Goal: Feedback & Contribution: Submit feedback/report problem

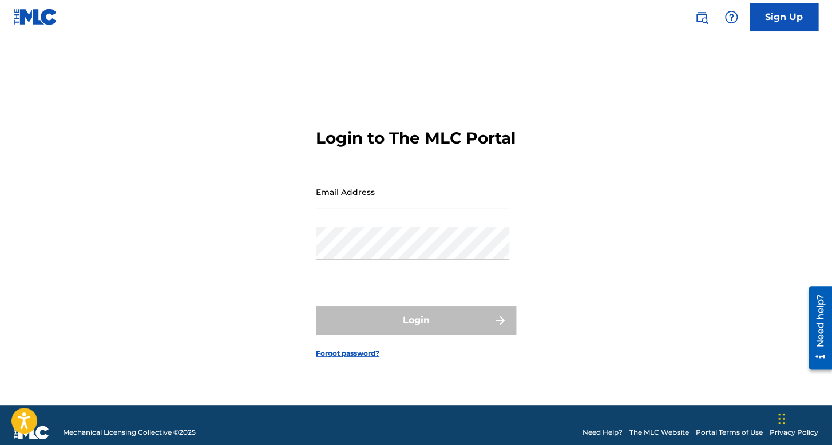
click at [398, 200] on input "Email Address" at bounding box center [412, 192] width 193 height 33
click at [301, 251] on div "Login to The MLC Portal Email Address Password Login Forgot password?" at bounding box center [415, 234] width 801 height 342
click at [363, 193] on input "Email Address" at bounding box center [412, 192] width 193 height 33
type input "[EMAIL_ADDRESS][DOMAIN_NAME]"
drag, startPoint x: 424, startPoint y: 207, endPoint x: 228, endPoint y: 207, distance: 195.2
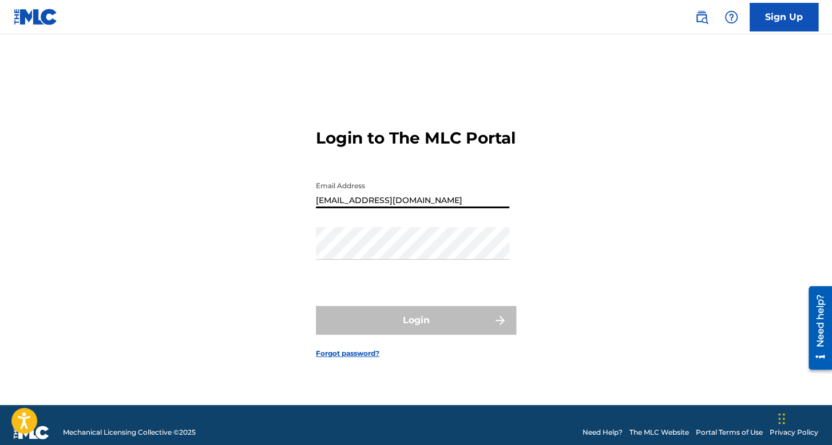
click at [228, 207] on div "Login to The MLC Portal Email Address [EMAIL_ADDRESS][DOMAIN_NAME] Password Log…" at bounding box center [415, 234] width 801 height 342
click at [346, 205] on input "Email Address" at bounding box center [412, 192] width 193 height 33
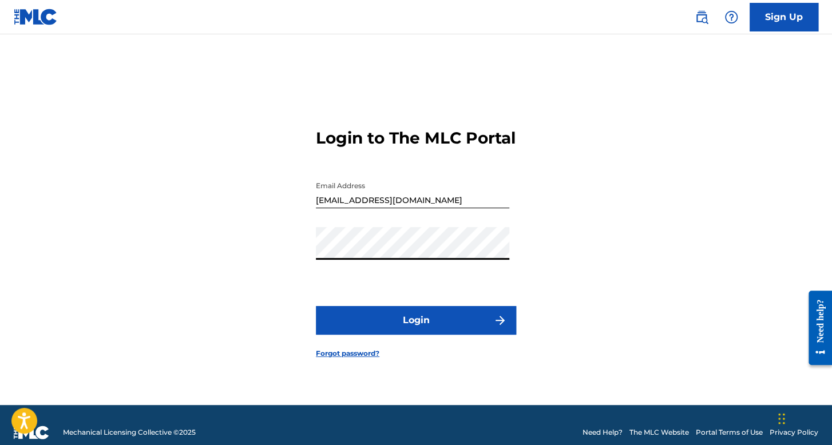
type input "kevinnorieldominguezduran@gmail.com"
click at [303, 261] on div "Login to The MLC Portal Email Address kevinnorieldominguezduran@gmail.com Passw…" at bounding box center [415, 234] width 801 height 342
drag, startPoint x: 495, startPoint y: 211, endPoint x: 163, endPoint y: 216, distance: 332.6
click at [163, 216] on div "Login to The MLC Portal Email Address kevinnorieldominguezduran@gmail.com Passw…" at bounding box center [415, 234] width 801 height 342
click at [484, 208] on input "jo" at bounding box center [412, 192] width 193 height 33
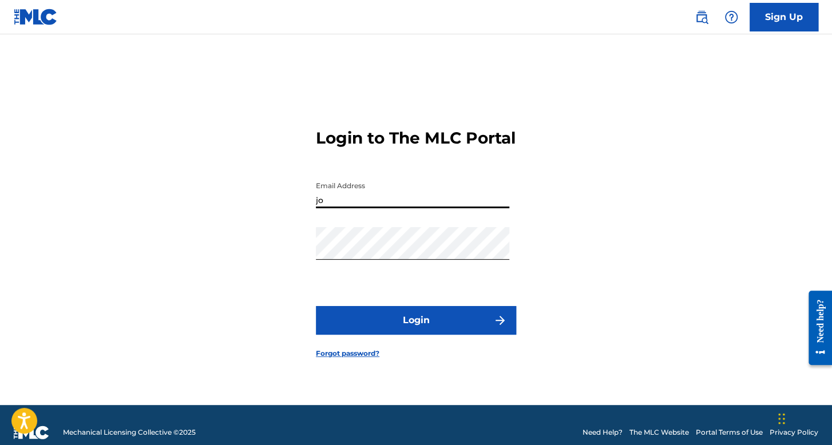
type input "josuesanchezplataformas@gmail.com"
click at [286, 264] on div "Login to The MLC Portal Email Address josuesanchezplataformas@gmail.com Passwor…" at bounding box center [415, 234] width 801 height 342
click at [343, 333] on button "Login" at bounding box center [416, 320] width 200 height 29
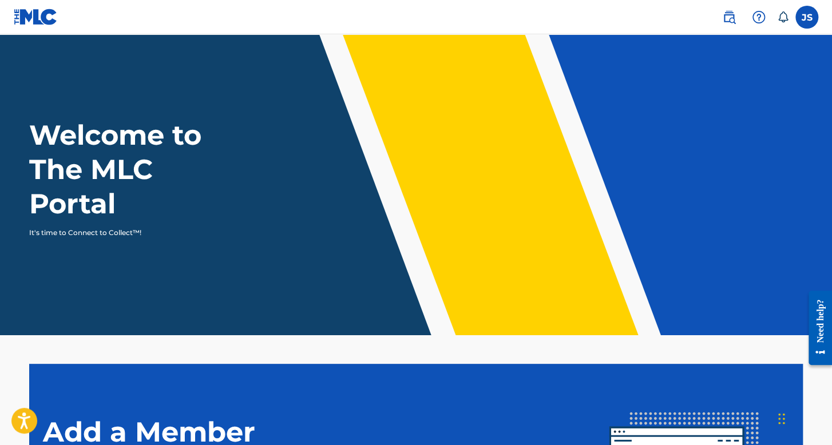
click at [810, 13] on label at bounding box center [807, 17] width 23 height 23
click at [807, 17] on input "JS Josué Sánchez Bustos josuesanchezplataformas@gmail.com Notification Preferen…" at bounding box center [807, 17] width 0 height 0
click at [513, 198] on div "Welcome to The MLC Portal It's time to Connect to Collect™!" at bounding box center [415, 178] width 801 height 120
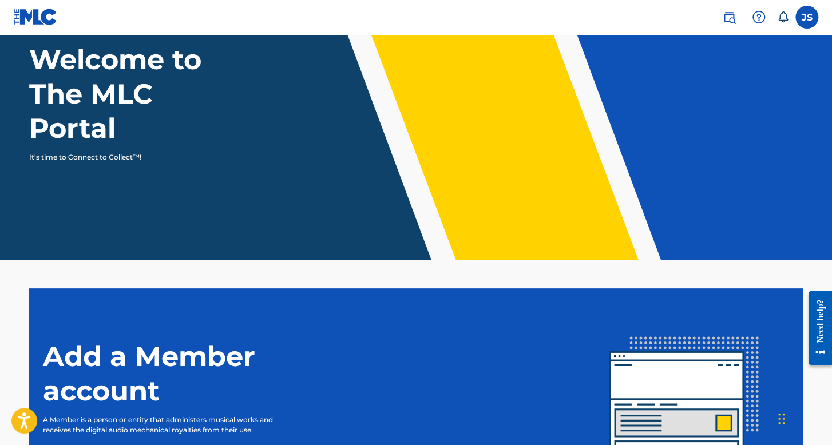
scroll to position [39, 0]
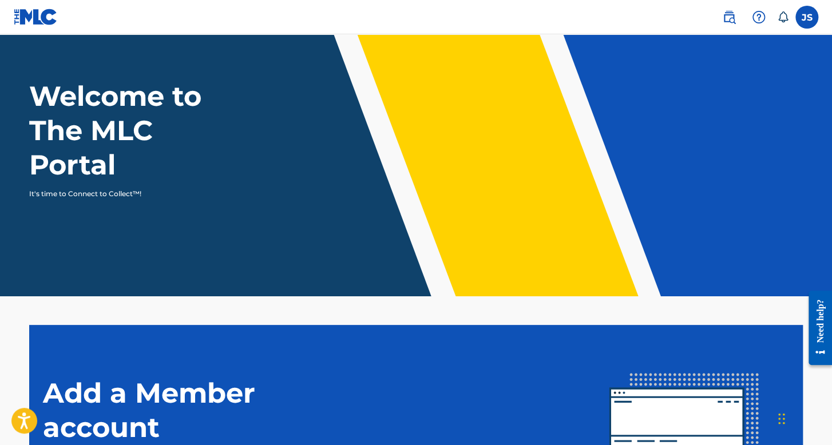
click at [800, 17] on label at bounding box center [807, 17] width 23 height 23
click at [807, 17] on input "JS Josué Sánchez Bustos josuesanchezplataformas@gmail.com Notification Preferen…" at bounding box center [807, 17] width 0 height 0
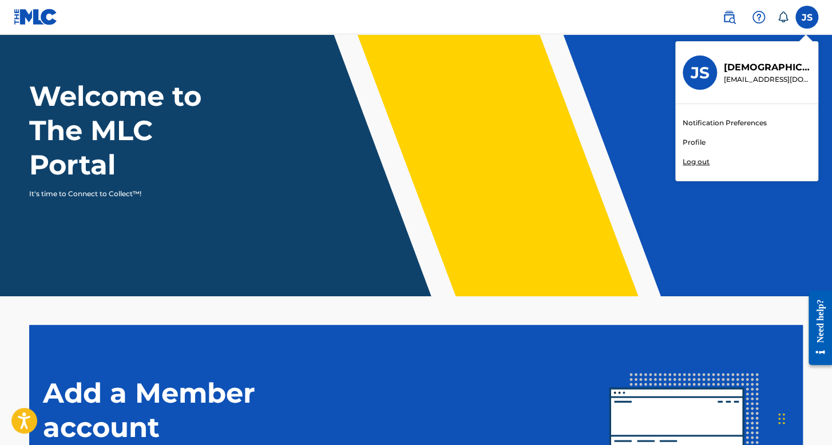
scroll to position [211, 0]
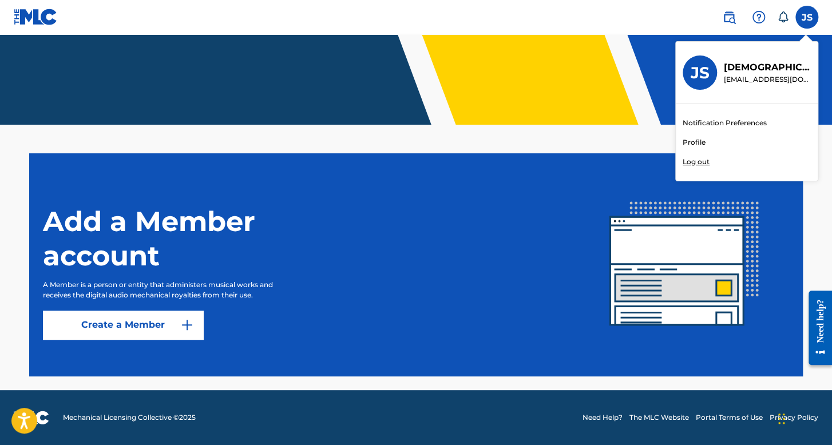
click at [112, 330] on button "Create a Member" at bounding box center [123, 325] width 160 height 29
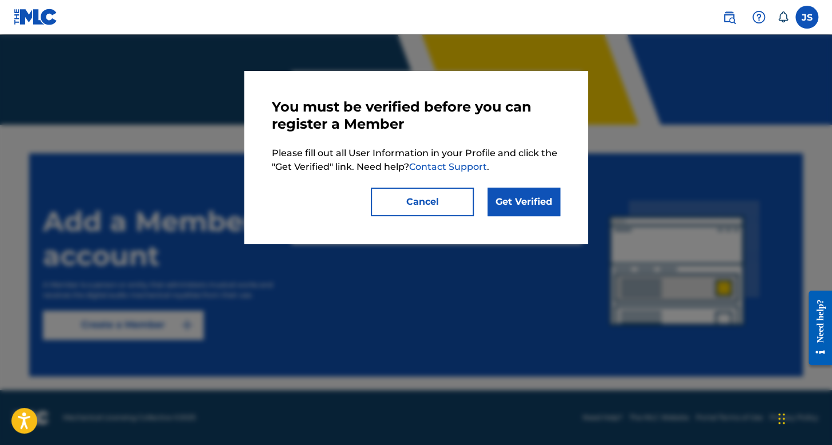
click at [513, 197] on link "Get Verified" at bounding box center [524, 202] width 73 height 29
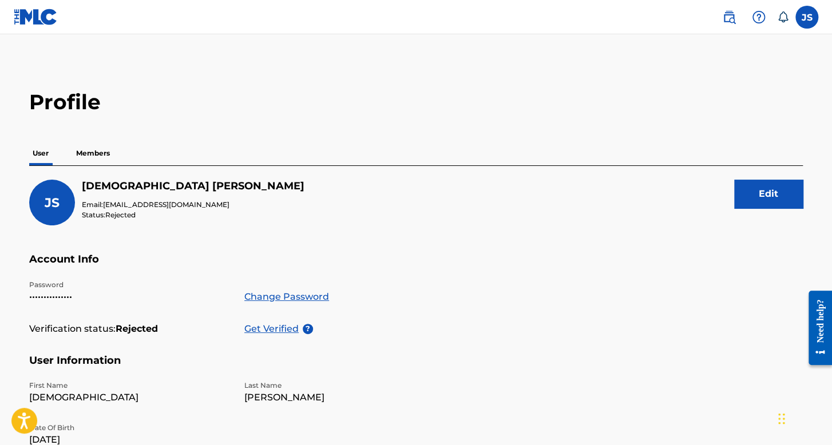
click at [110, 153] on p "Members" at bounding box center [93, 153] width 41 height 24
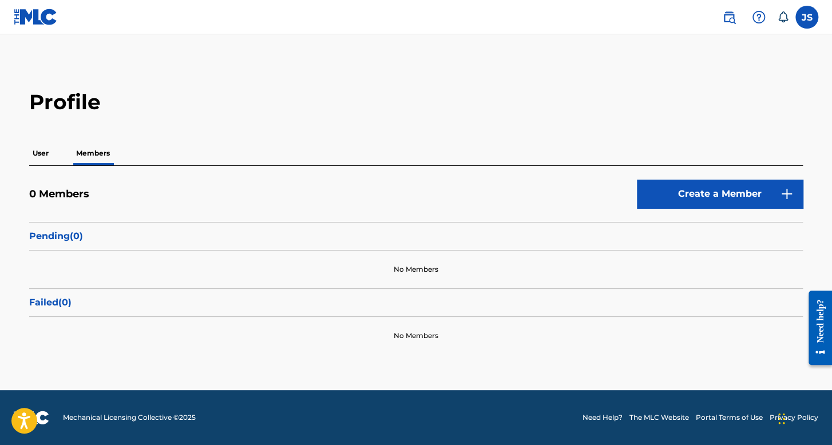
click at [46, 149] on p "User" at bounding box center [40, 153] width 23 height 24
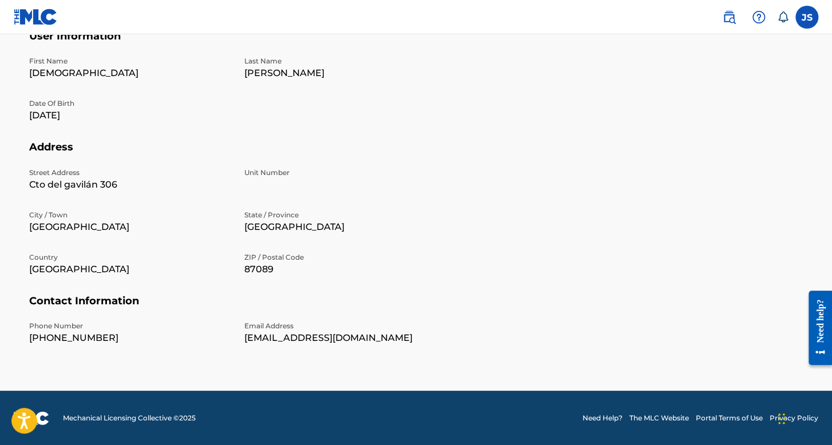
scroll to position [325, 0]
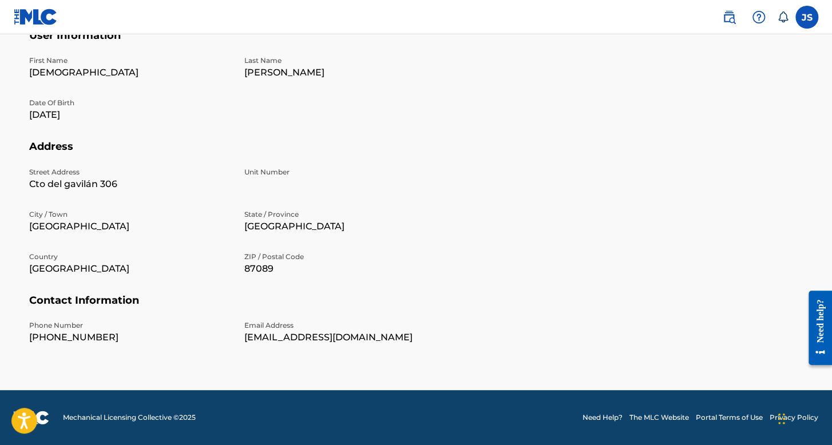
click at [728, 15] on img at bounding box center [729, 17] width 14 height 14
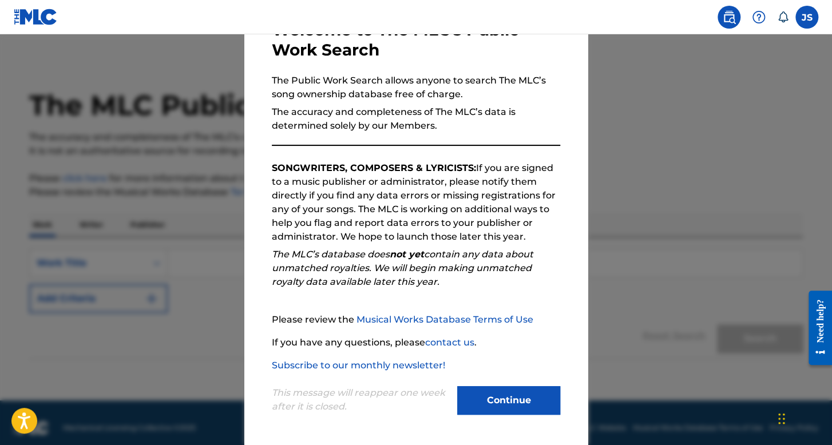
scroll to position [16, 0]
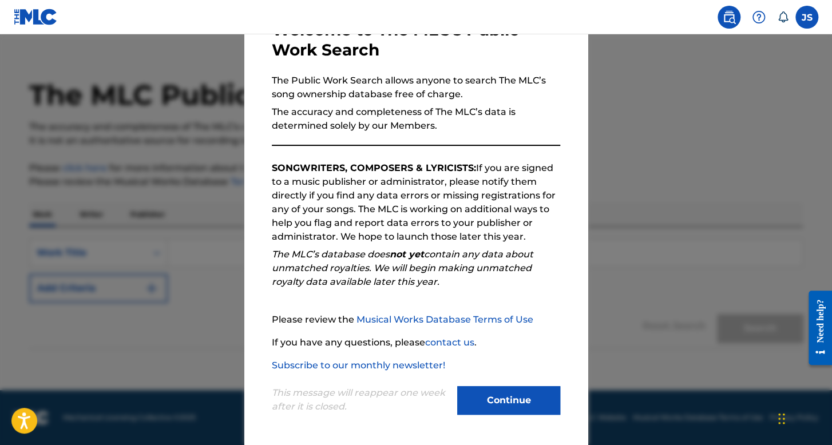
click at [531, 397] on button "Continue" at bounding box center [508, 400] width 103 height 29
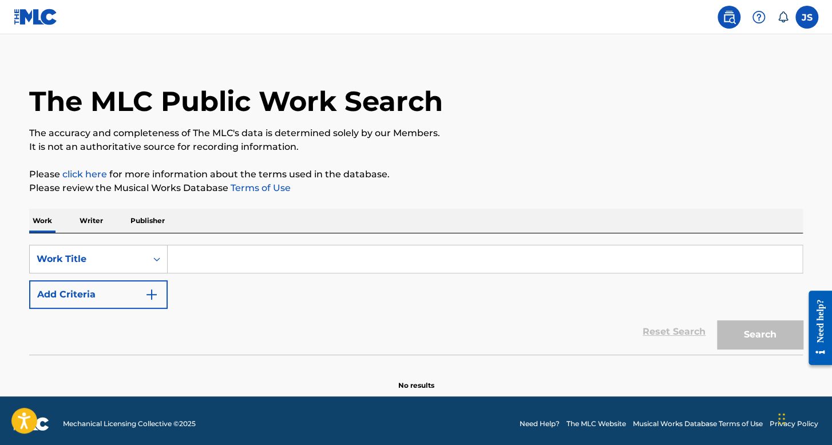
scroll to position [0, 0]
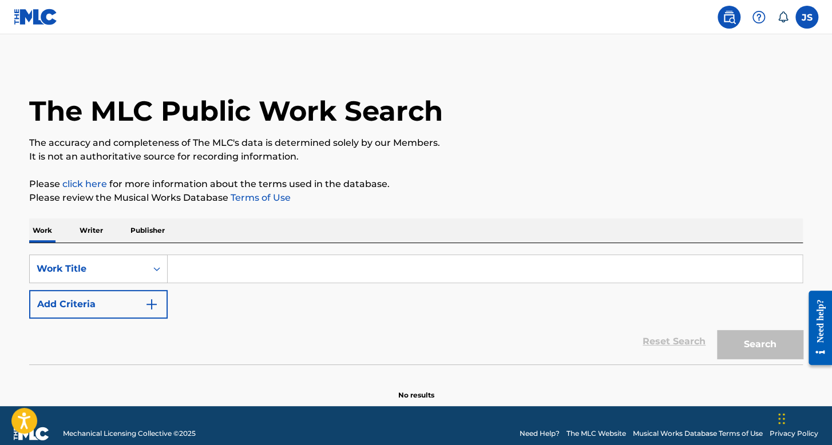
click at [752, 15] on img at bounding box center [759, 17] width 14 height 14
click at [744, 50] on link "Contact us" at bounding box center [758, 47] width 97 height 27
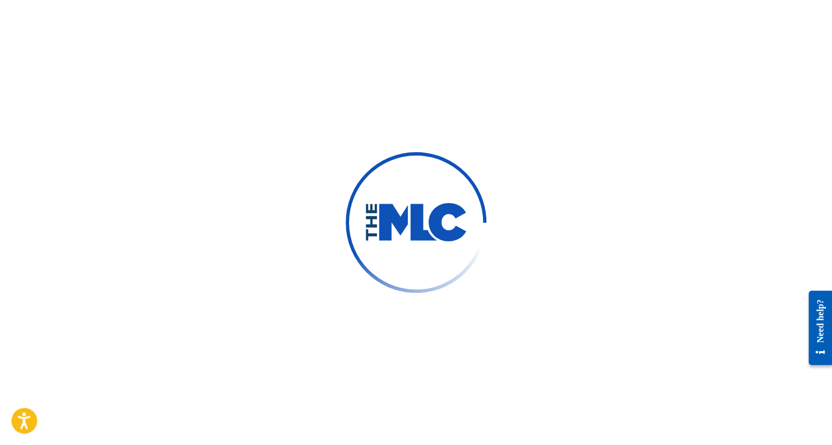
type input "Josué"
type input "Sánchez Bustos"
type input "josuesanchezplataformas@gmail.com"
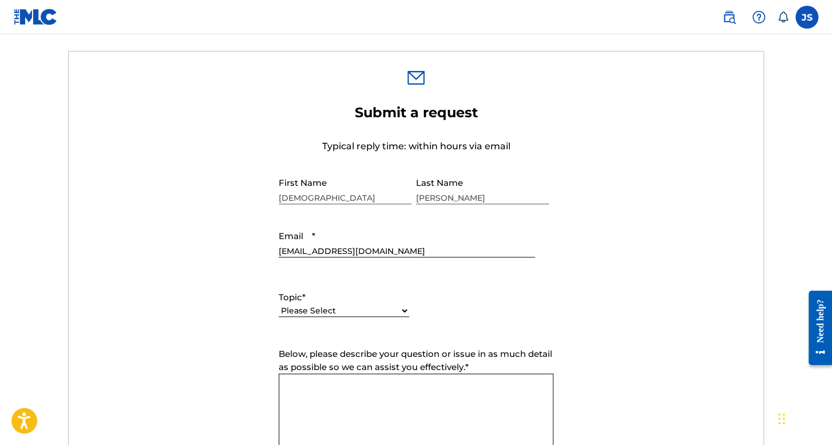
scroll to position [458, 0]
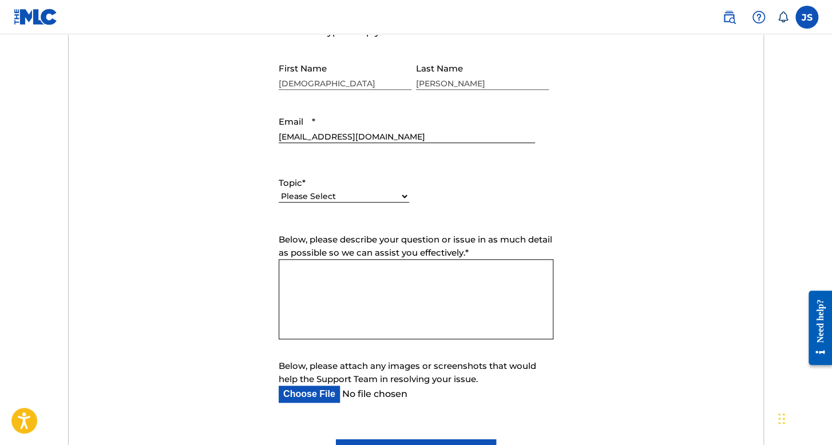
click at [372, 200] on select "Please Select I need help with my account I need help with managing my catalog …" at bounding box center [344, 197] width 130 height 12
select select "I need help with my account"
click at [279, 191] on select "Please Select I need help with my account I need help with managing my catalog …" at bounding box center [344, 197] width 130 height 12
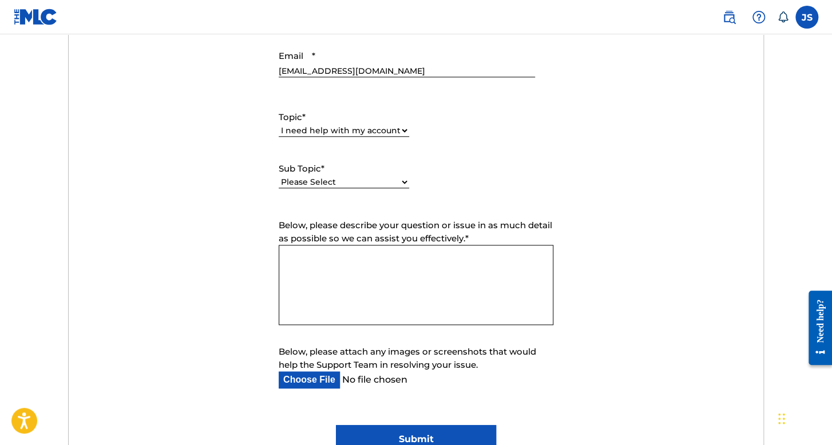
scroll to position [572, 0]
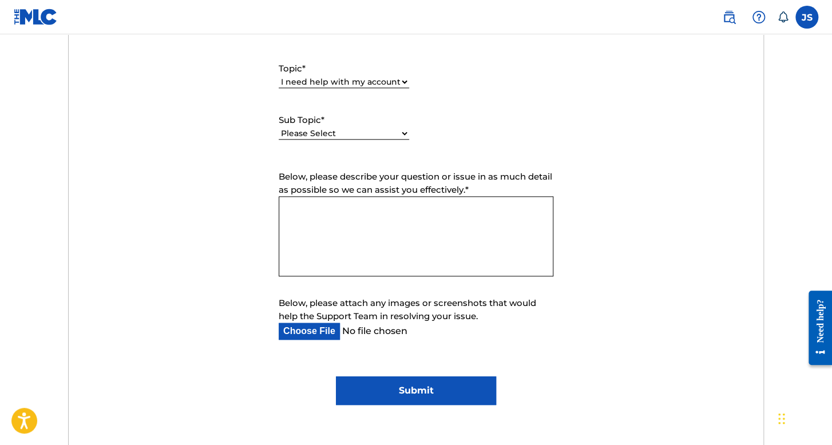
click at [385, 214] on textarea "Below, please describe your question or issue in as much detail as possible so …" at bounding box center [416, 236] width 275 height 80
paste textarea "Hello, I would like you to help me verify my account. I have already sent my cr…"
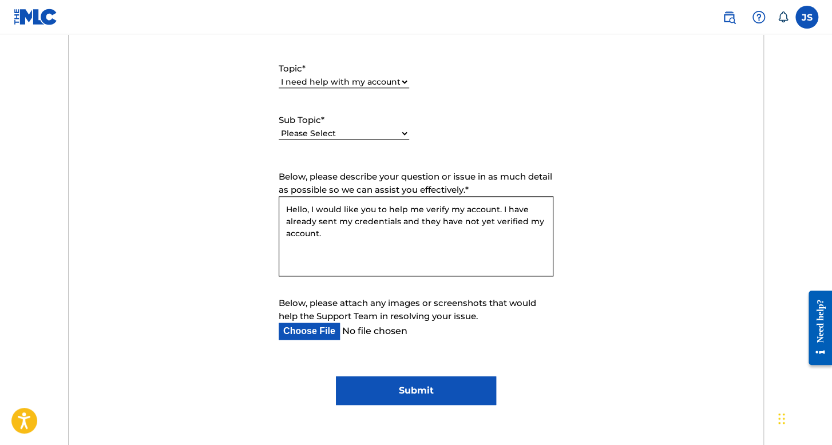
type textarea "Hello, I would like you to help me verify my account. I have already sent my cr…"
click at [425, 389] on input "Submit" at bounding box center [416, 391] width 160 height 29
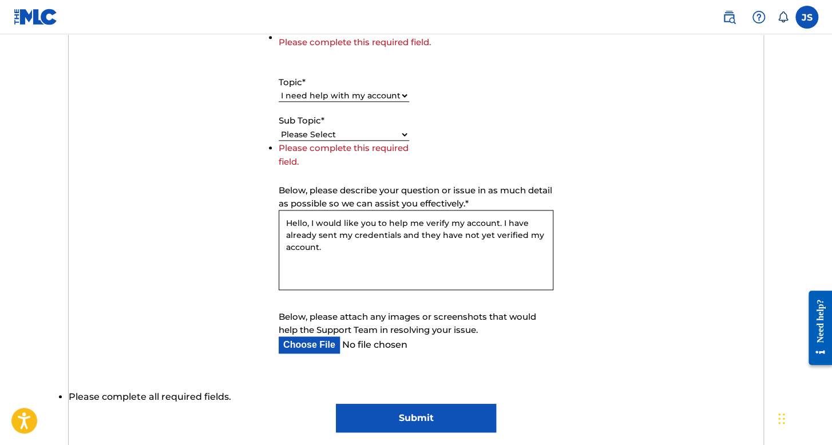
click at [367, 136] on select "Please Select I need help with my user account I can't log in to my user accoun…" at bounding box center [344, 135] width 130 height 12
select select "I need help with my user account"
click at [279, 141] on select "Please Select I need help with my user account I can't log in to my user accoun…" at bounding box center [344, 135] width 130 height 12
click at [442, 412] on input "Submit" at bounding box center [416, 418] width 160 height 29
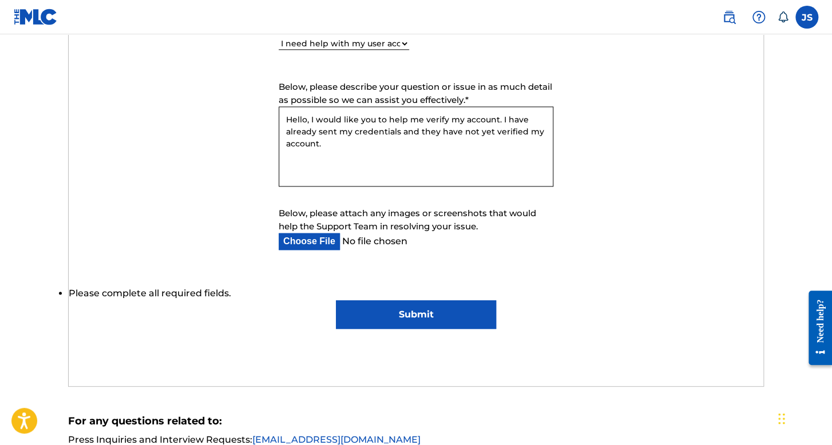
scroll to position [687, 0]
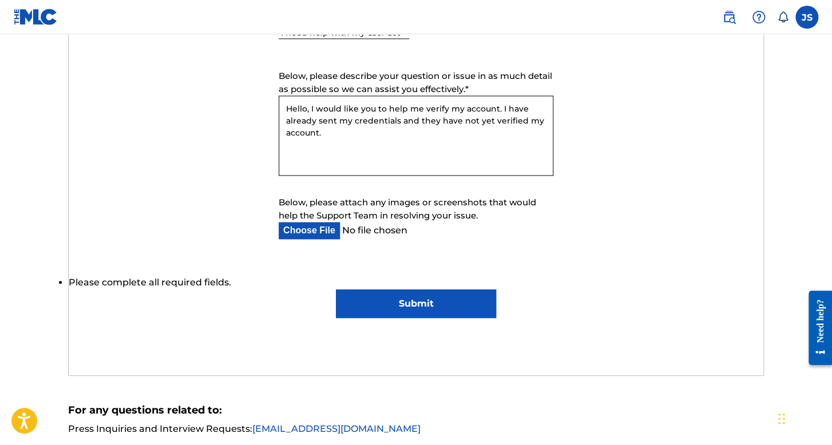
click at [428, 304] on input "Submit" at bounding box center [416, 304] width 160 height 29
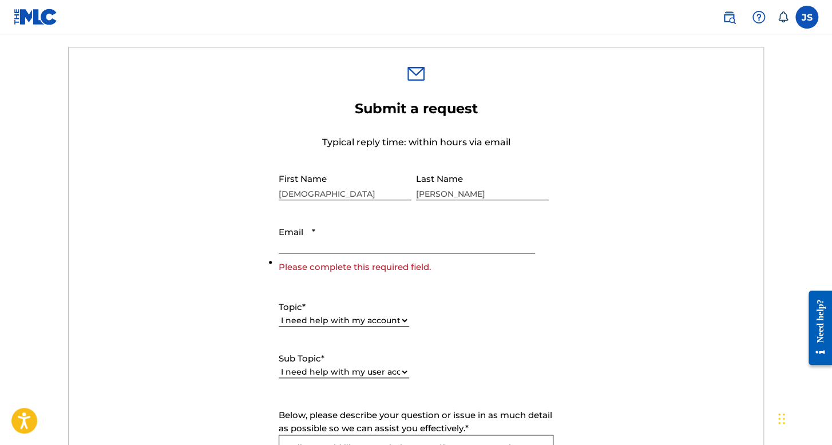
scroll to position [343, 0]
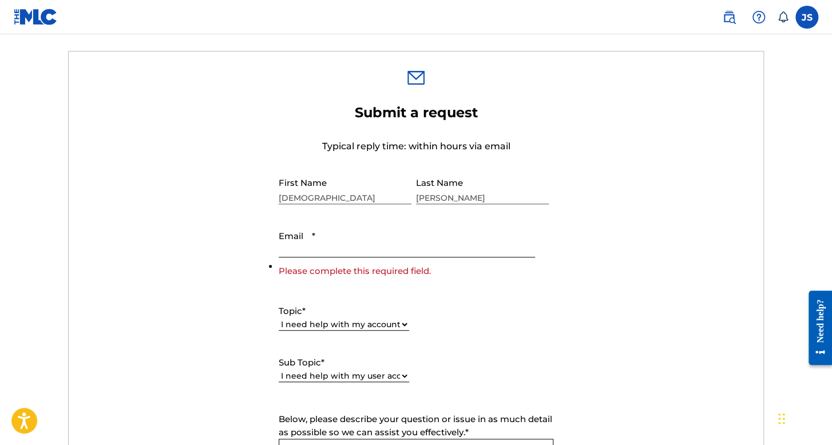
click at [365, 247] on input "Email *" at bounding box center [407, 241] width 256 height 33
type input "josuesanchezplataformas@gmail.com"
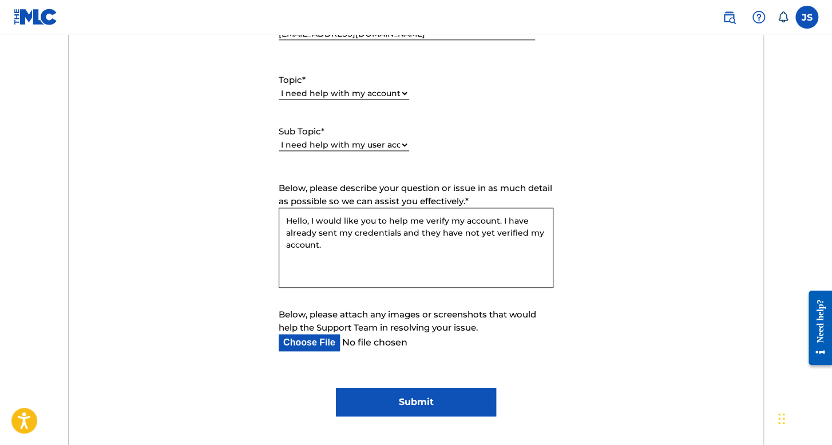
scroll to position [572, 0]
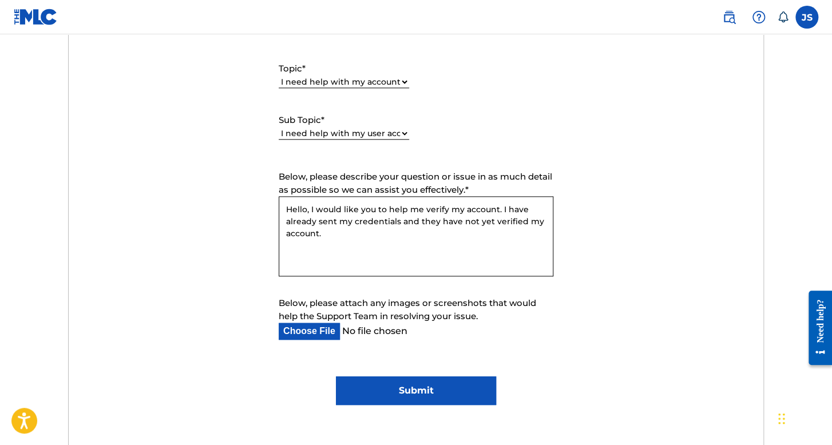
click at [454, 386] on input "Submit" at bounding box center [416, 391] width 160 height 29
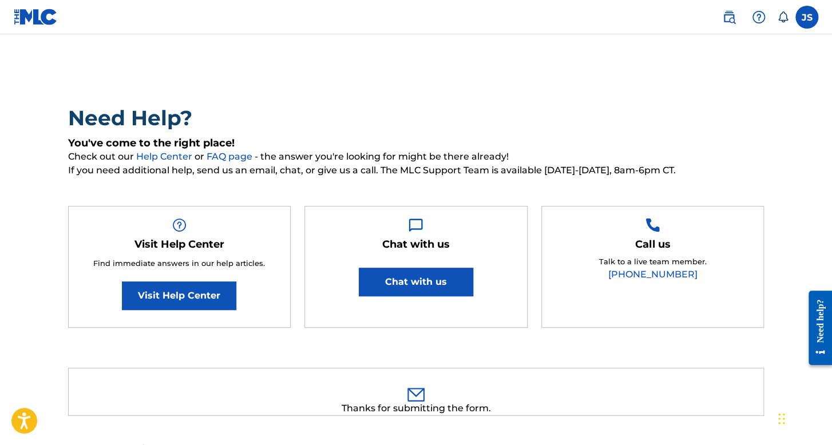
scroll to position [16, 0]
